Goal: Task Accomplishment & Management: Use online tool/utility

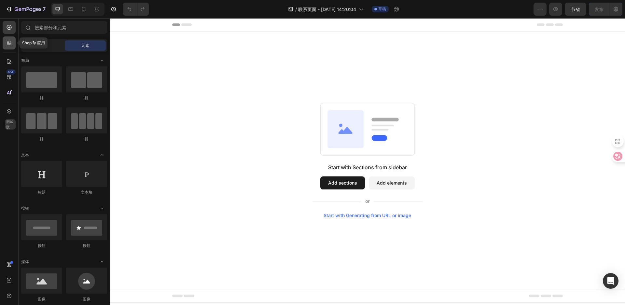
click at [12, 42] on icon at bounding box center [9, 43] width 7 height 7
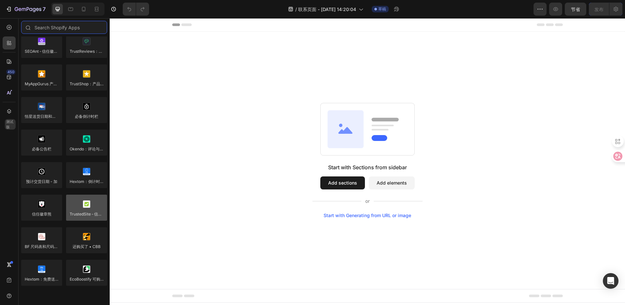
scroll to position [1806, 0]
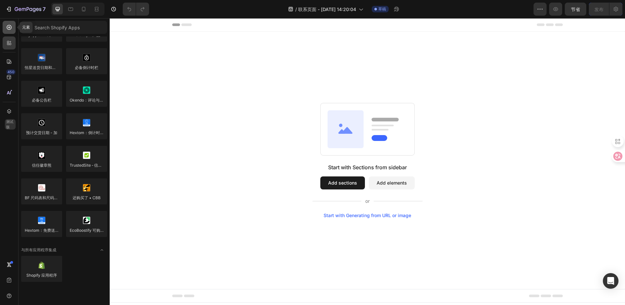
click at [8, 31] on div at bounding box center [9, 27] width 13 height 13
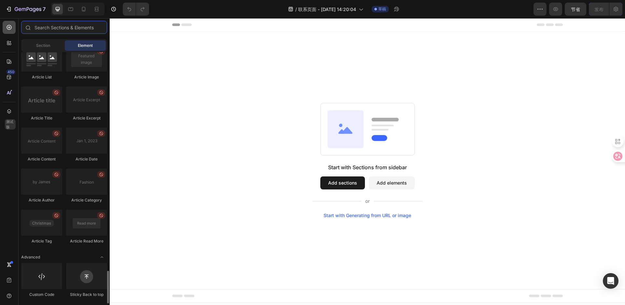
scroll to position [1666, 0]
click at [43, 45] on font "部分" at bounding box center [43, 45] width 8 height 5
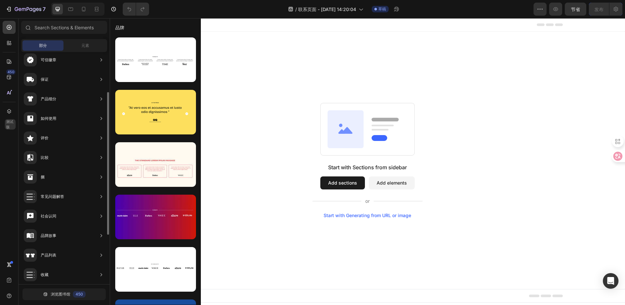
scroll to position [145, 0]
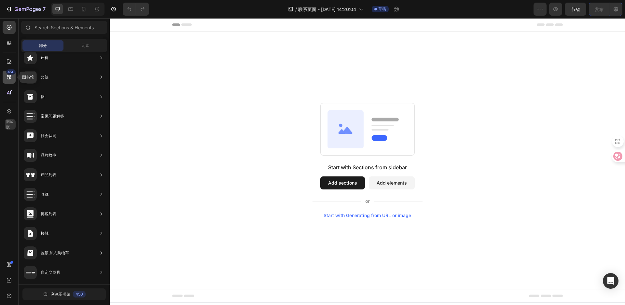
click at [9, 76] on icon at bounding box center [9, 77] width 4 height 4
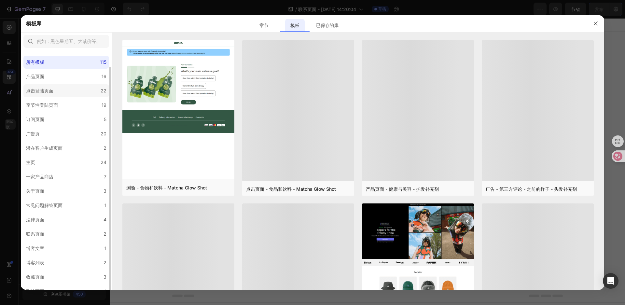
scroll to position [8, 0]
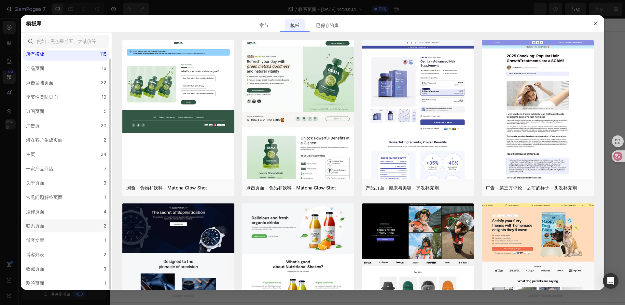
click at [57, 220] on label "联系页面 2" at bounding box center [66, 225] width 86 height 13
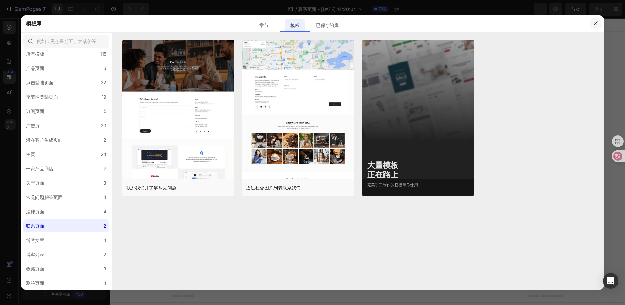
click at [596, 22] on icon "button" at bounding box center [595, 23] width 5 height 5
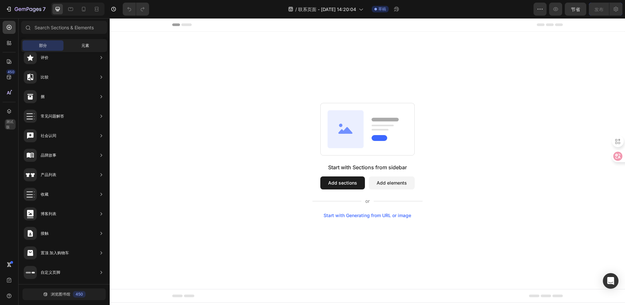
click at [70, 46] on div "元素" at bounding box center [85, 45] width 41 height 10
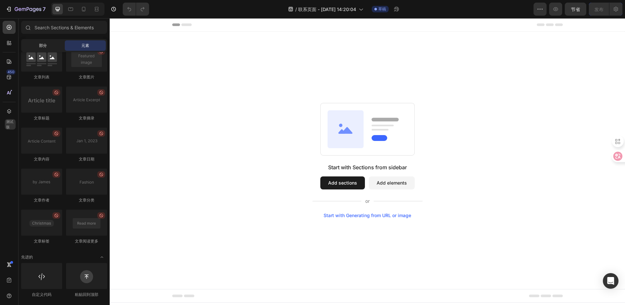
click at [46, 41] on div "部分" at bounding box center [42, 45] width 41 height 10
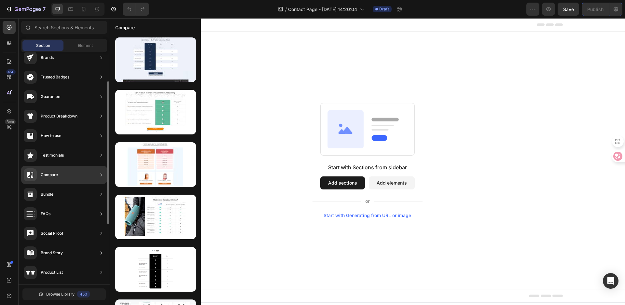
scroll to position [0, 0]
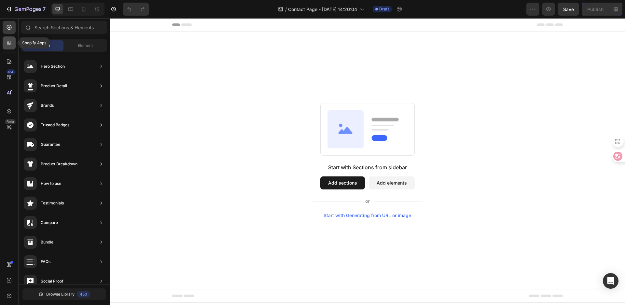
click at [8, 39] on div at bounding box center [9, 42] width 13 height 13
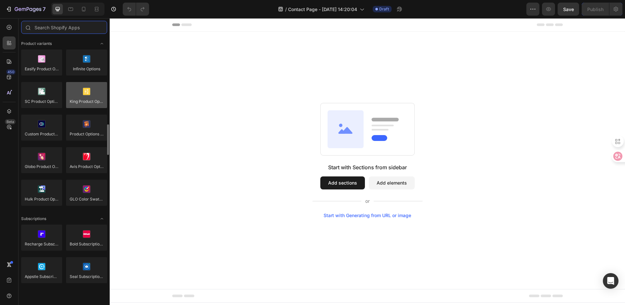
scroll to position [624, 0]
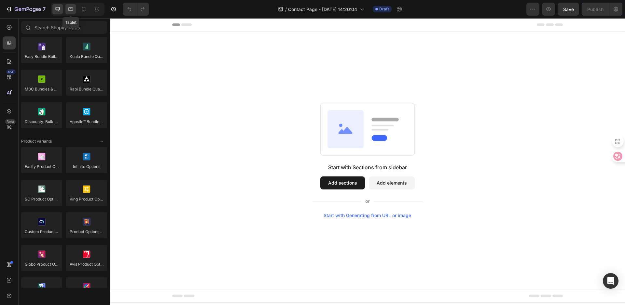
click at [71, 8] on icon at bounding box center [70, 9] width 5 height 4
